Goal: Browse casually

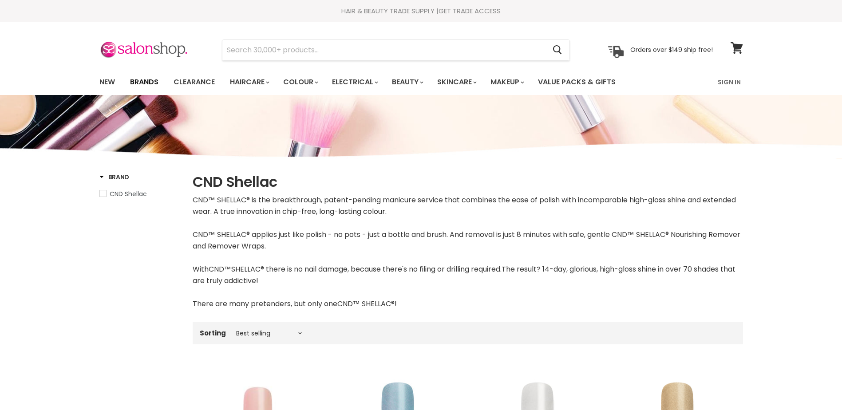
click at [145, 79] on link "Brands" at bounding box center [144, 82] width 42 height 19
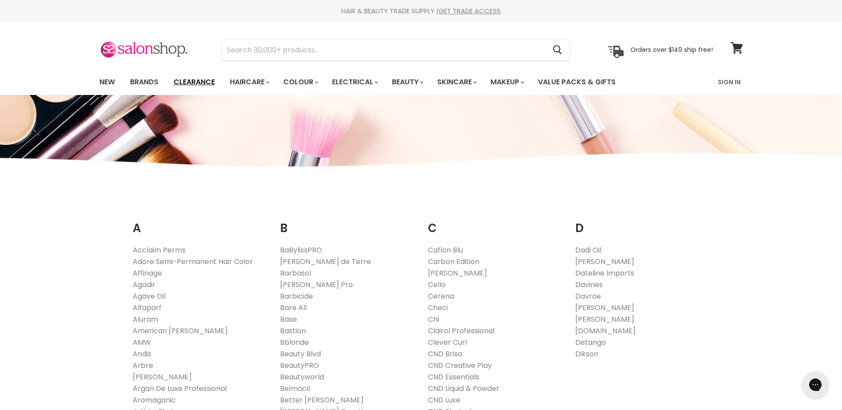
click at [194, 79] on link "Clearance" at bounding box center [194, 82] width 55 height 19
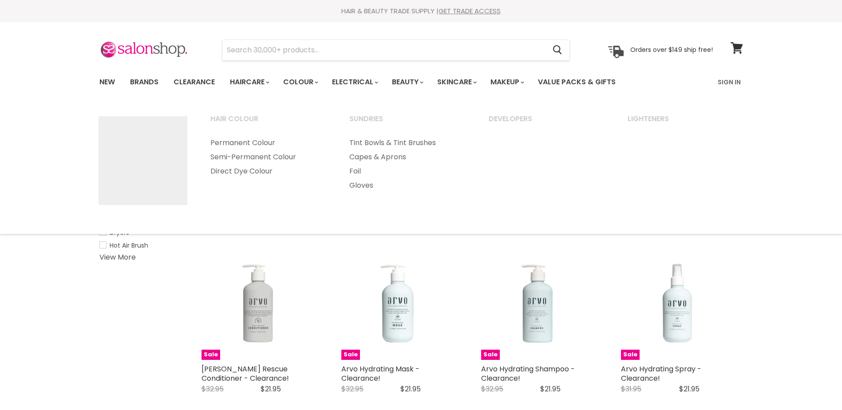
select select "created-descending"
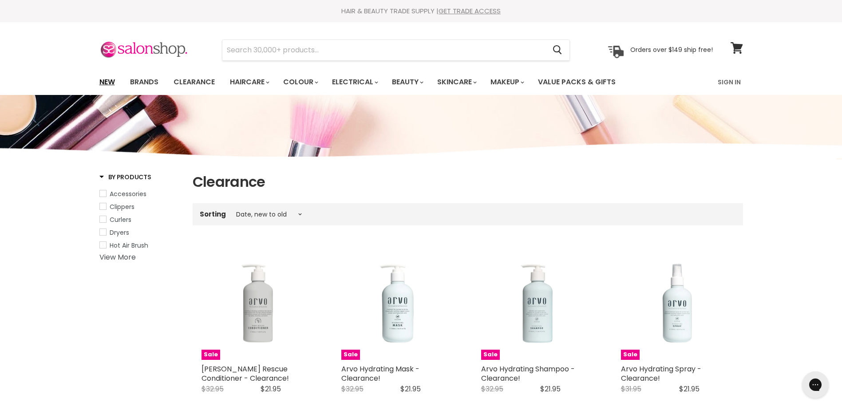
click at [107, 79] on link "New" at bounding box center [107, 82] width 29 height 19
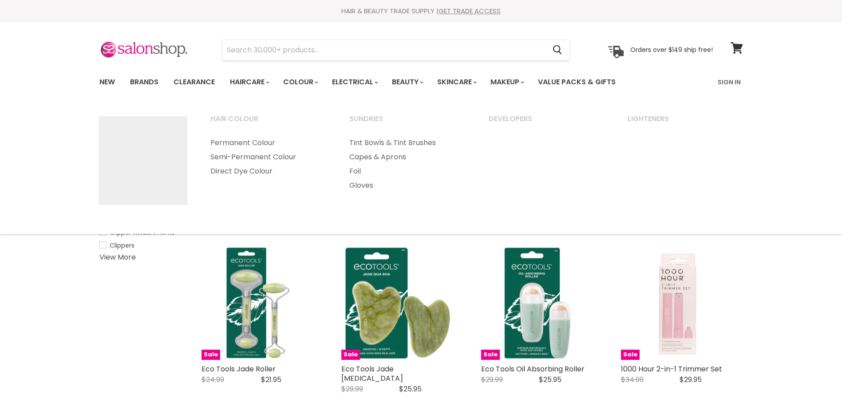
select select "created-descending"
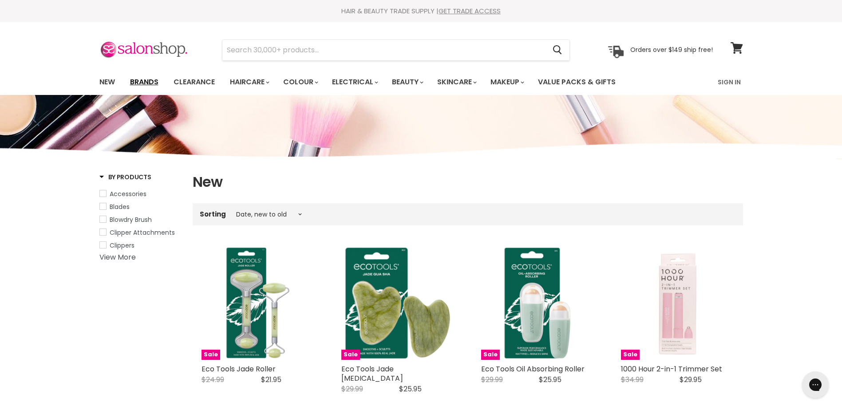
click at [145, 86] on link "Brands" at bounding box center [144, 82] width 42 height 19
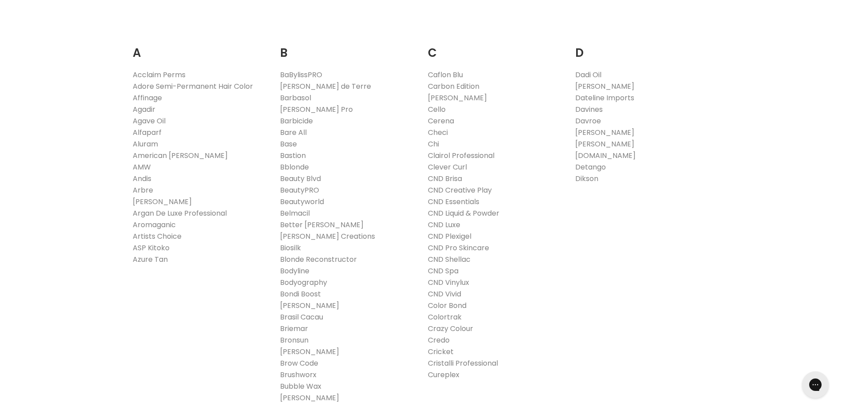
scroll to position [177, 0]
